Goal: Task Accomplishment & Management: Manage account settings

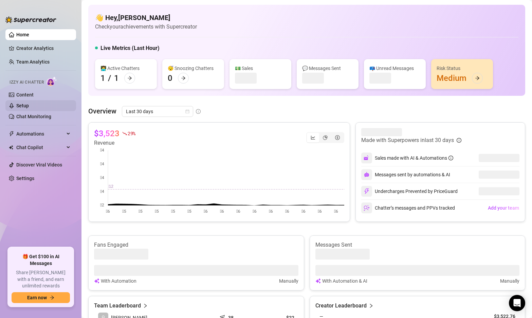
click at [29, 108] on link "Setup" at bounding box center [22, 105] width 13 height 5
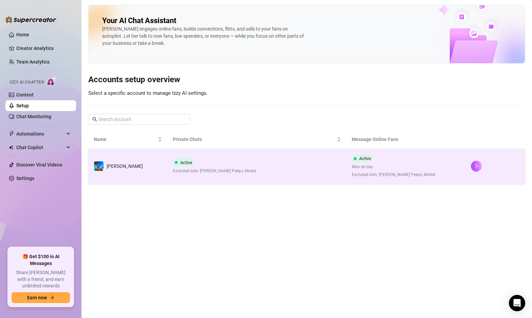
click at [241, 166] on td "Active Excluded lists: [PERSON_NAME] Peeps, Muted" at bounding box center [256, 166] width 179 height 35
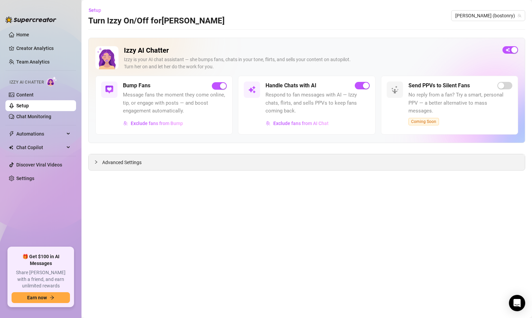
click at [107, 163] on span "Advanced Settings" at bounding box center [121, 162] width 39 height 7
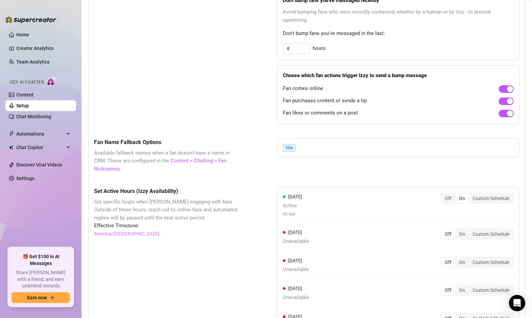
scroll to position [572, 0]
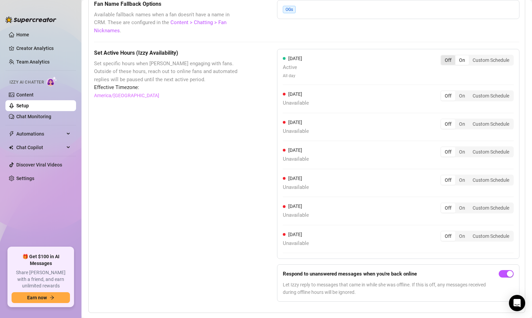
click at [446, 55] on div "Off" at bounding box center [448, 60] width 14 height 10
click at [443, 56] on input "Off" at bounding box center [443, 56] width 0 height 0
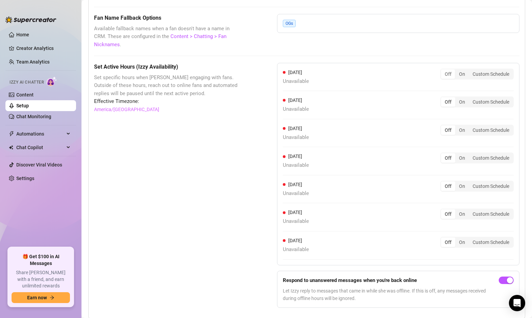
scroll to position [564, 0]
